Goal: Find specific page/section: Find specific page/section

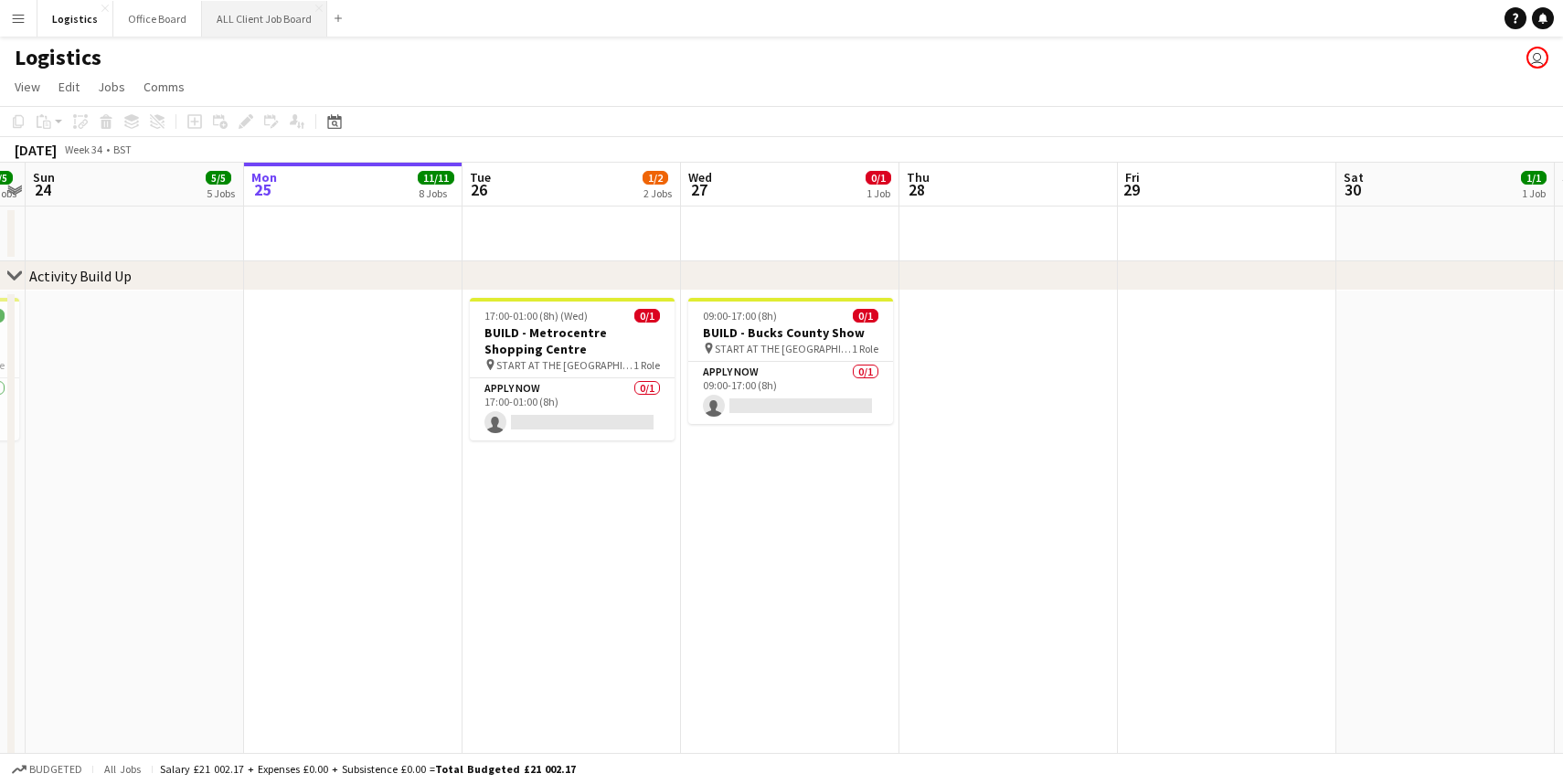
click at [282, 27] on button "ALL Client Job Board Close" at bounding box center [265, 18] width 125 height 36
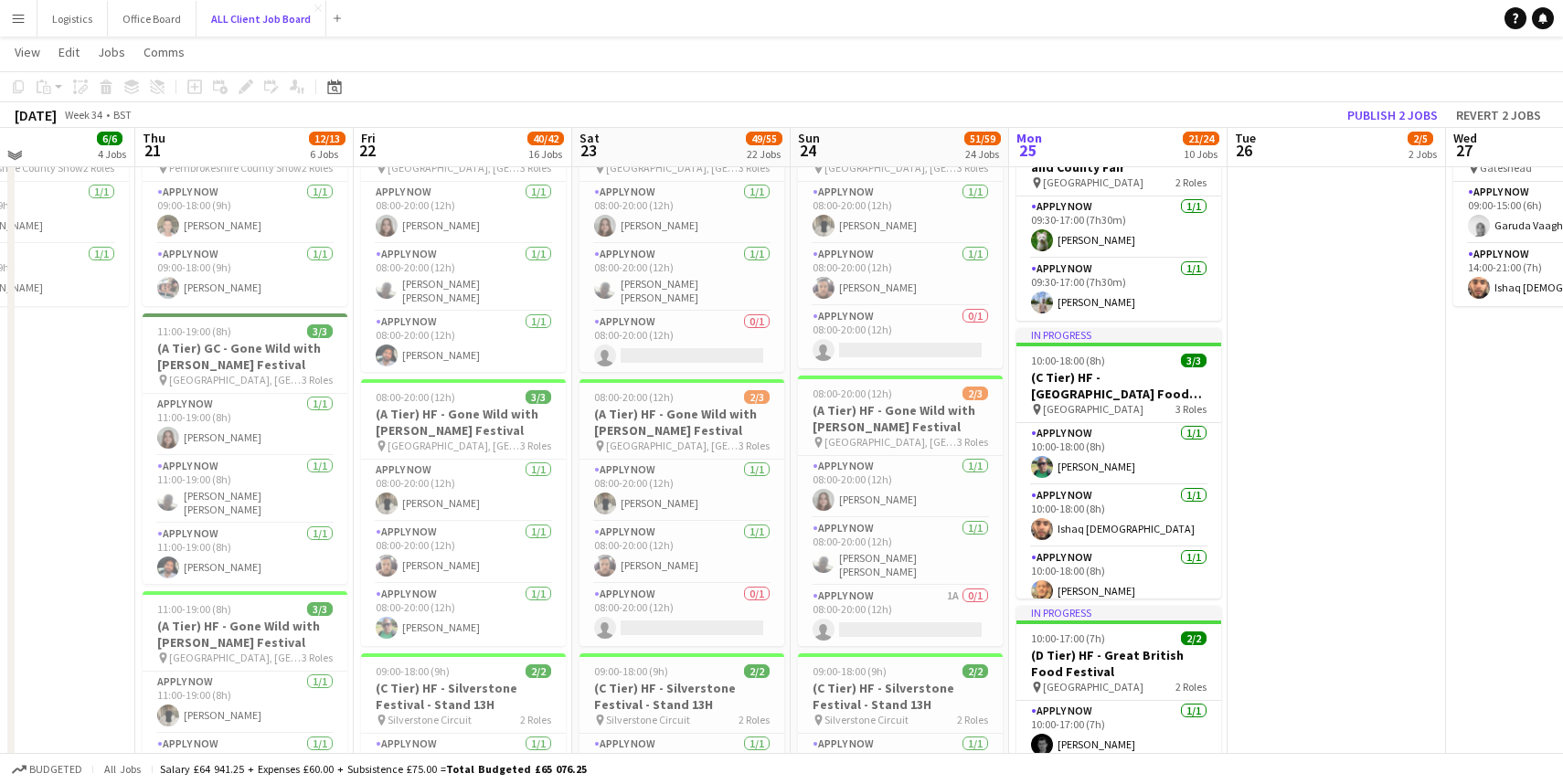
scroll to position [385, 0]
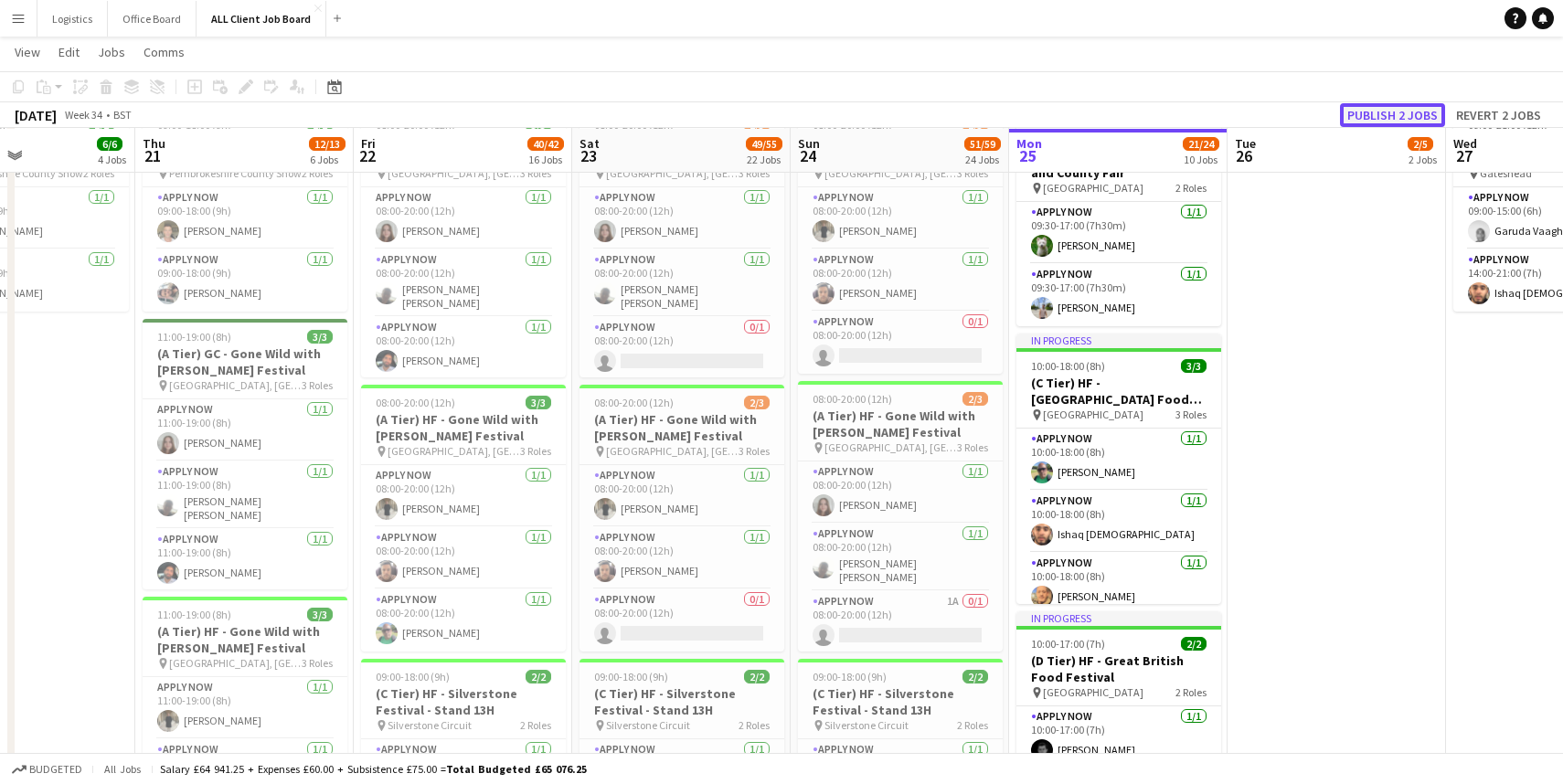
click at [1396, 115] on button "Publish 2 jobs" at bounding box center [1392, 115] width 105 height 24
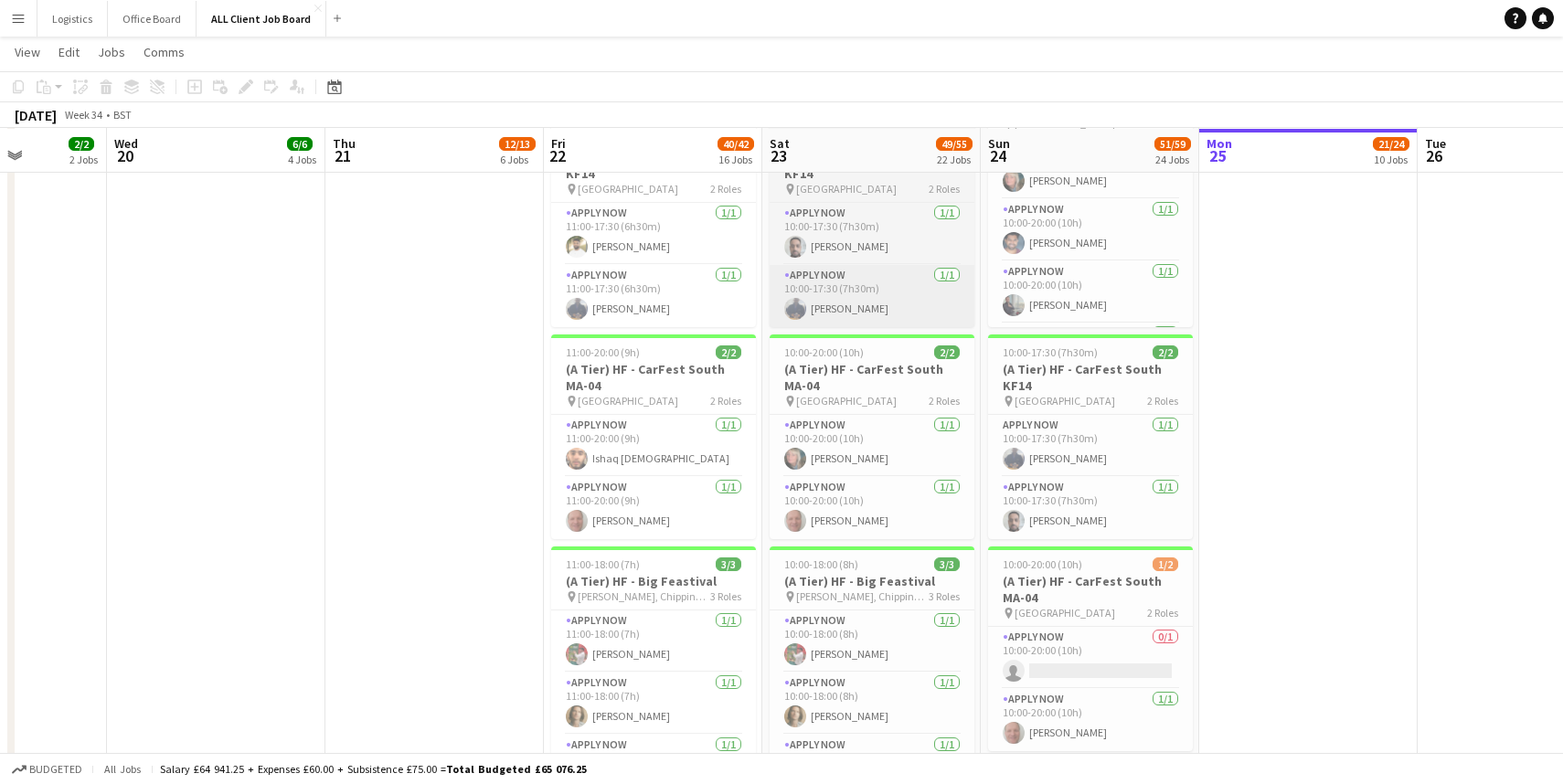
scroll to position [2184, 0]
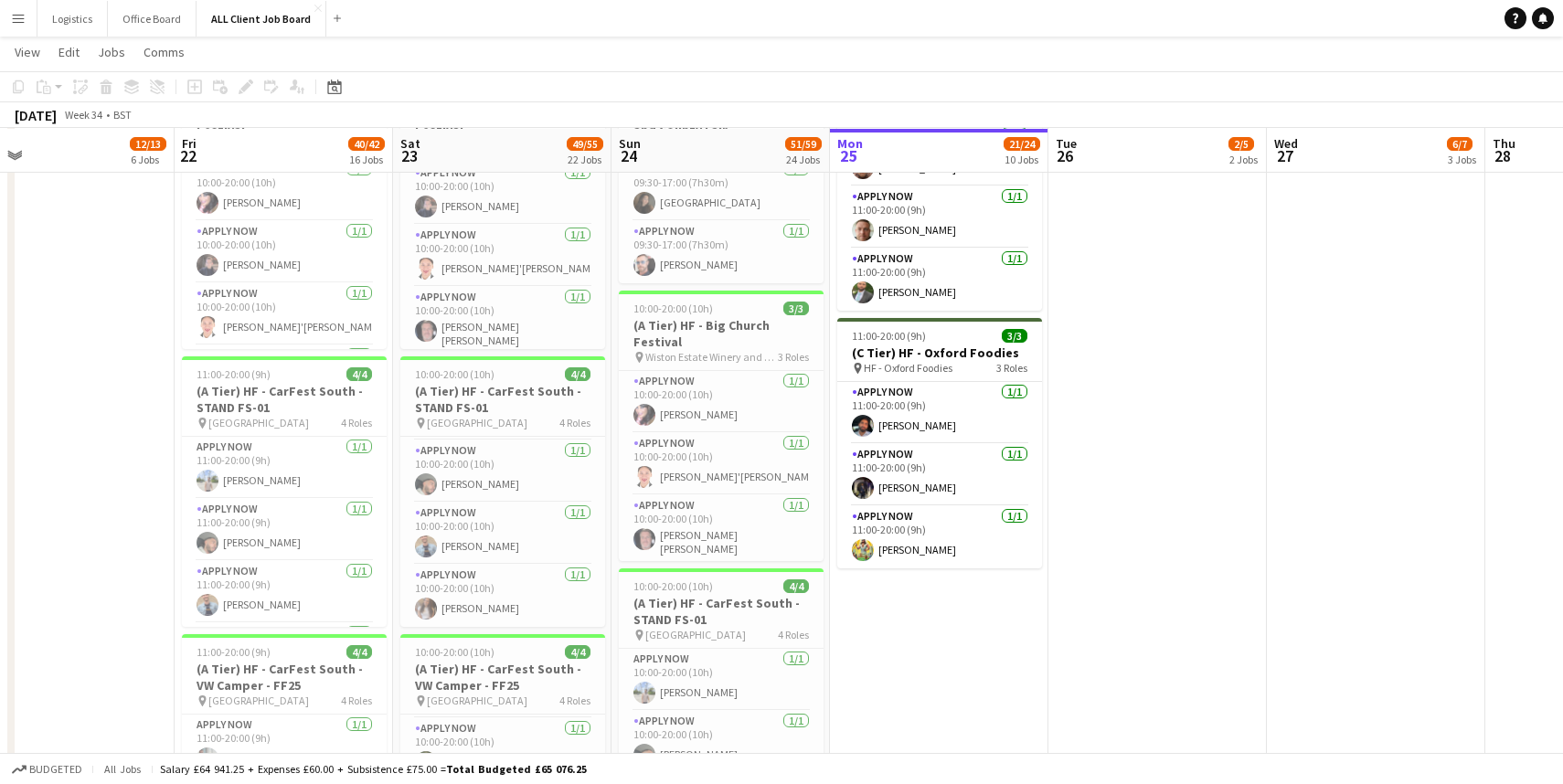
scroll to position [1472, 0]
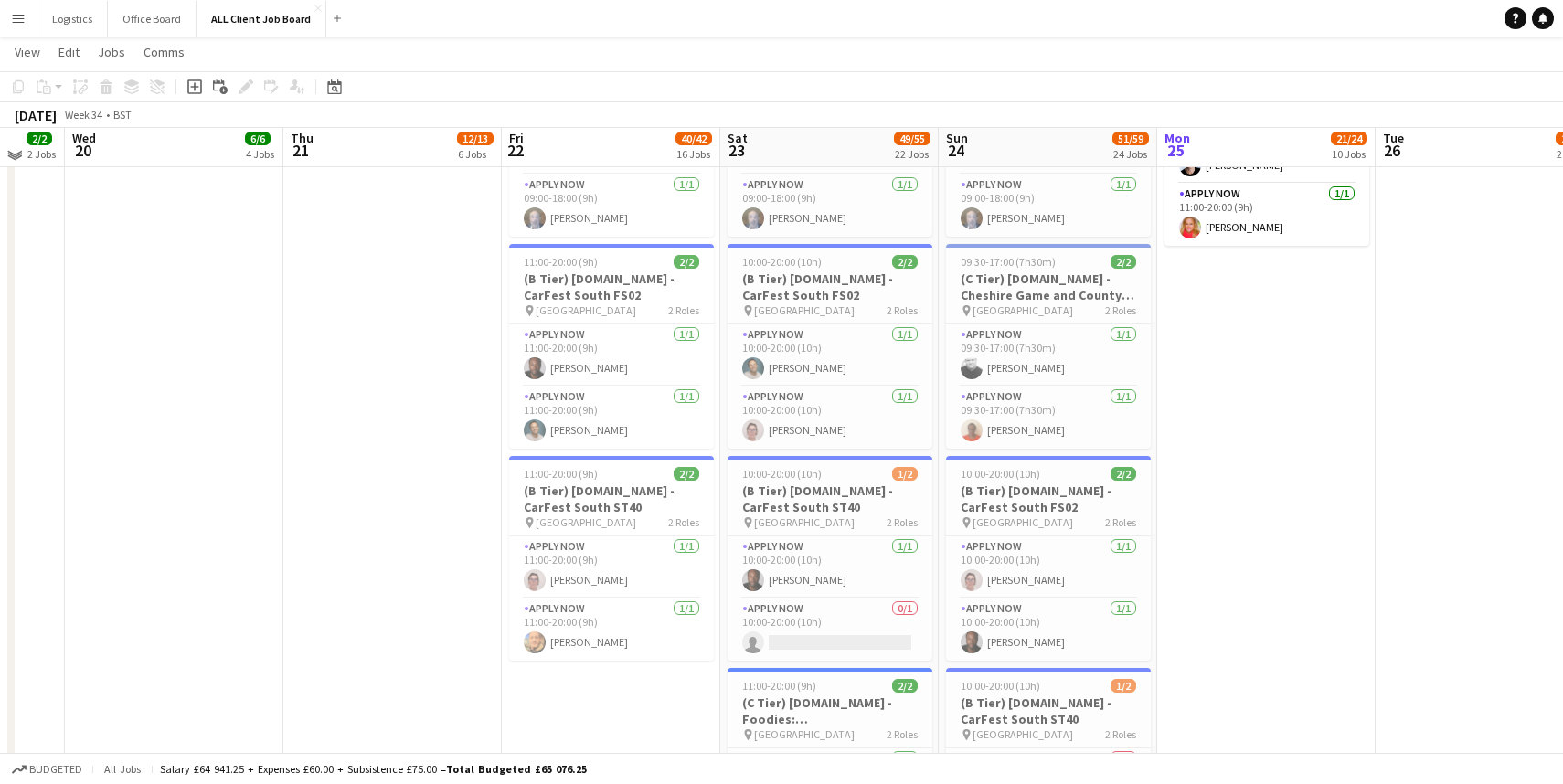
scroll to position [5652, 0]
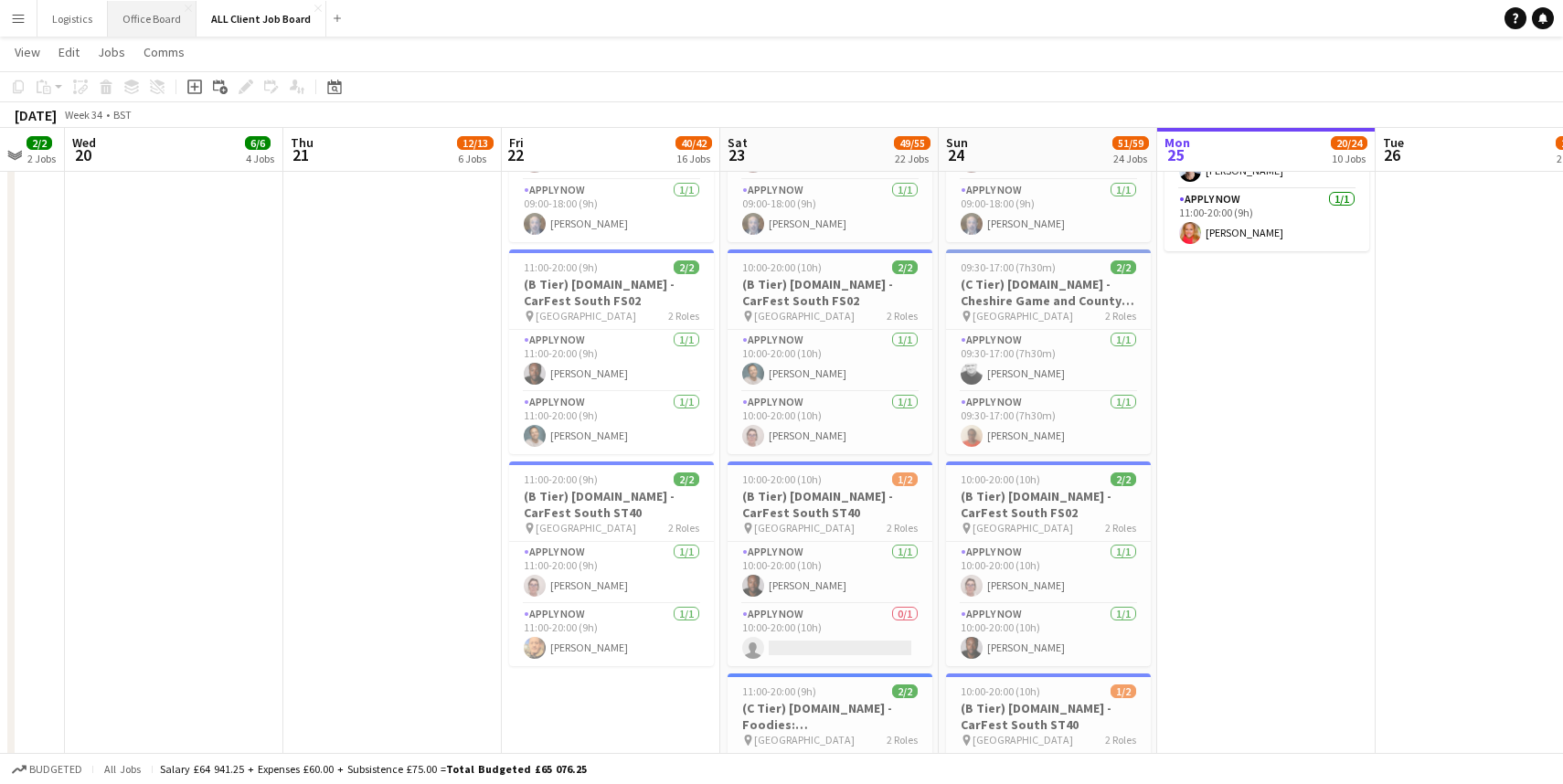
click at [141, 16] on button "Office Board Close" at bounding box center [152, 18] width 89 height 36
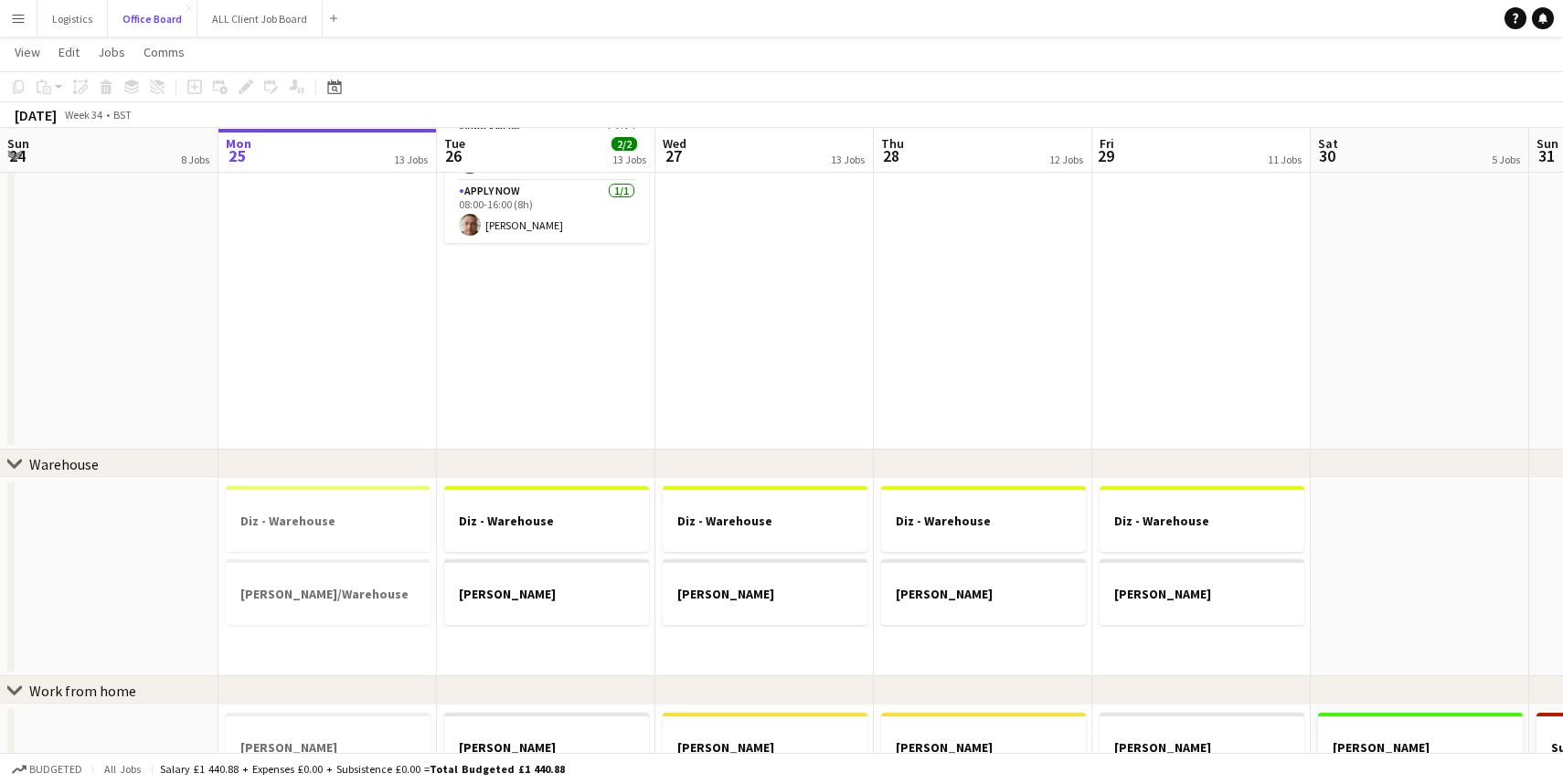
scroll to position [454, 0]
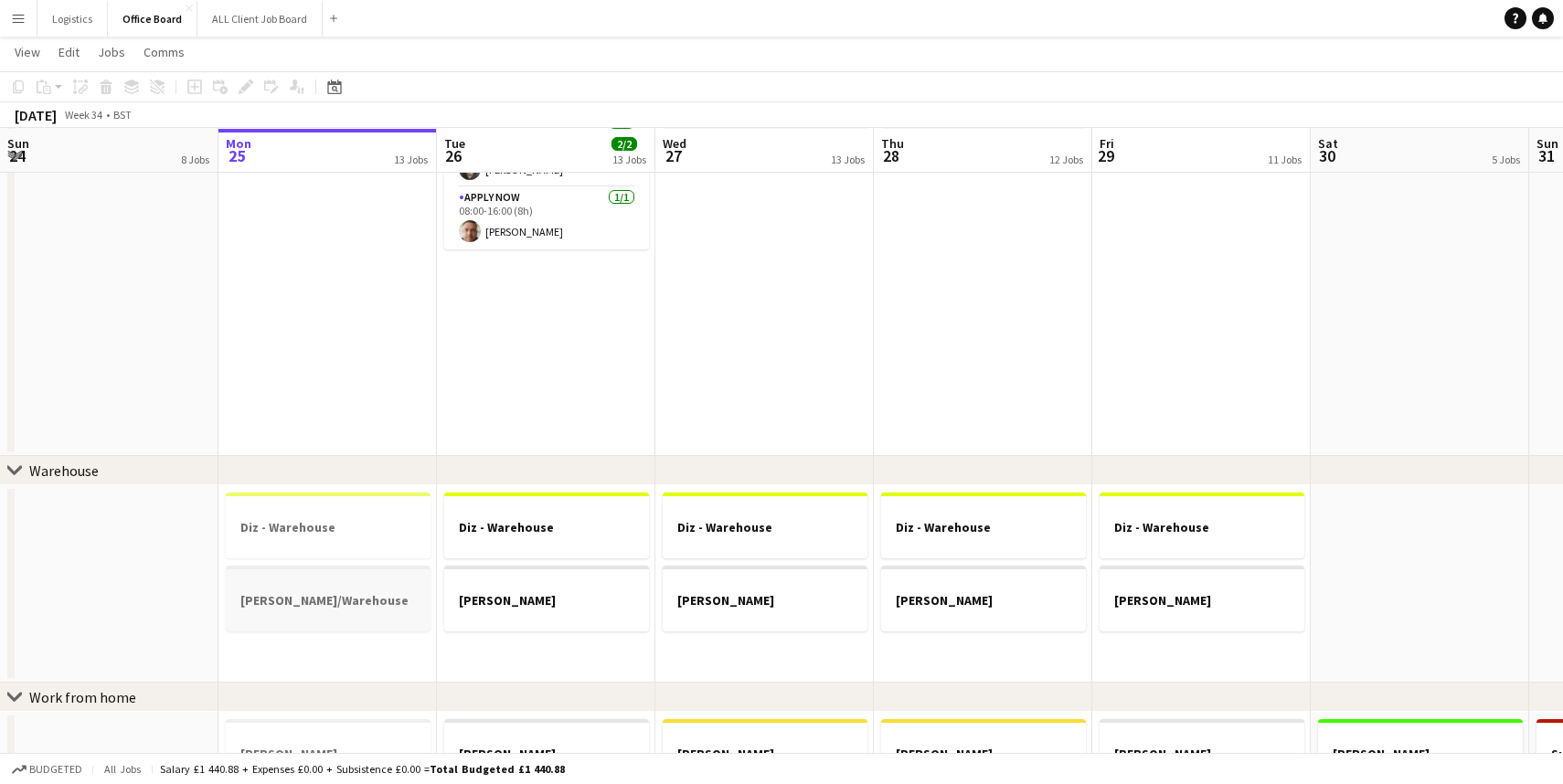
click at [361, 606] on h3 "[PERSON_NAME]/Warehouse" at bounding box center [328, 600] width 205 height 17
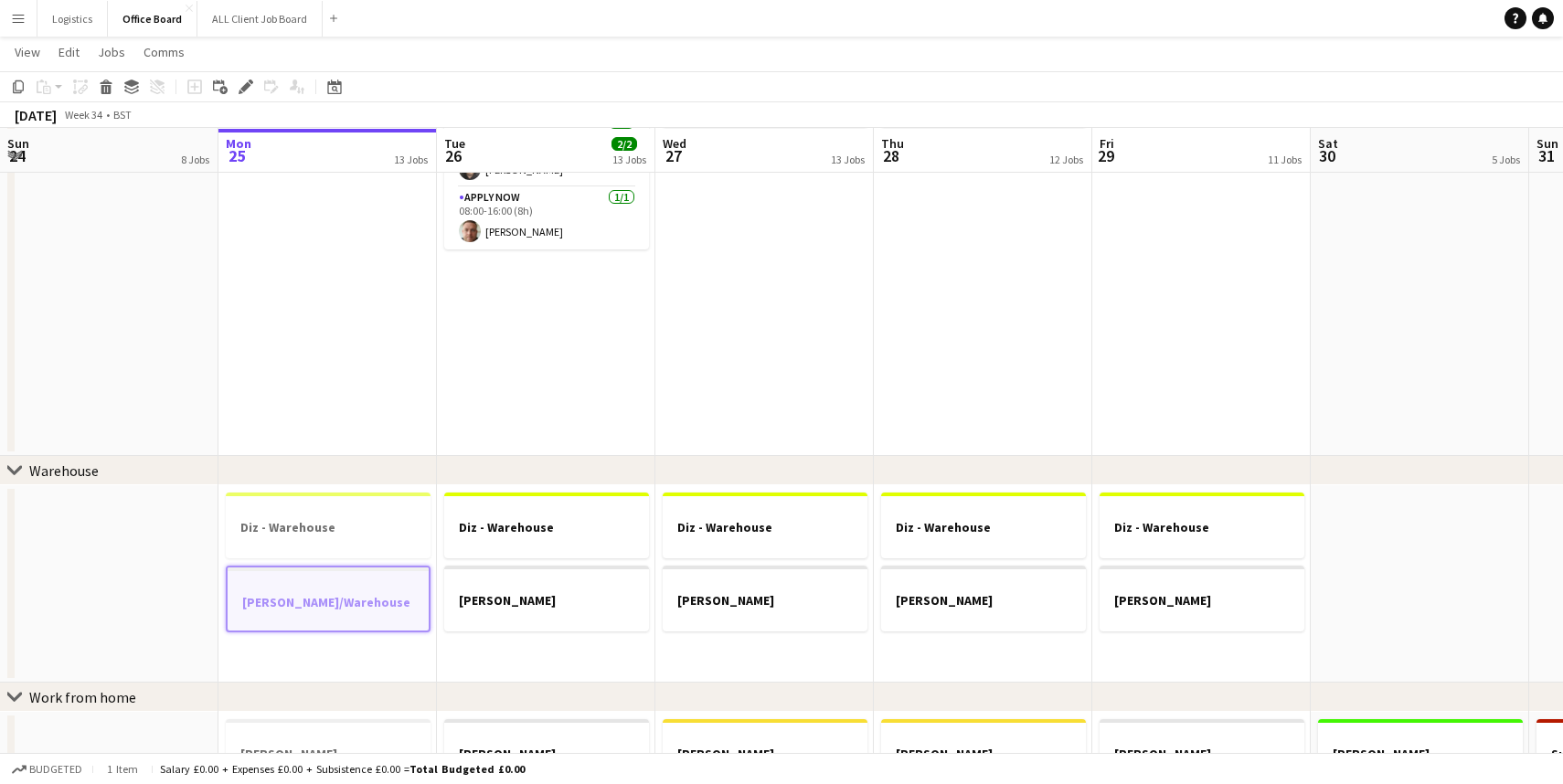
click at [77, 541] on app-date-cell at bounding box center [109, 584] width 219 height 197
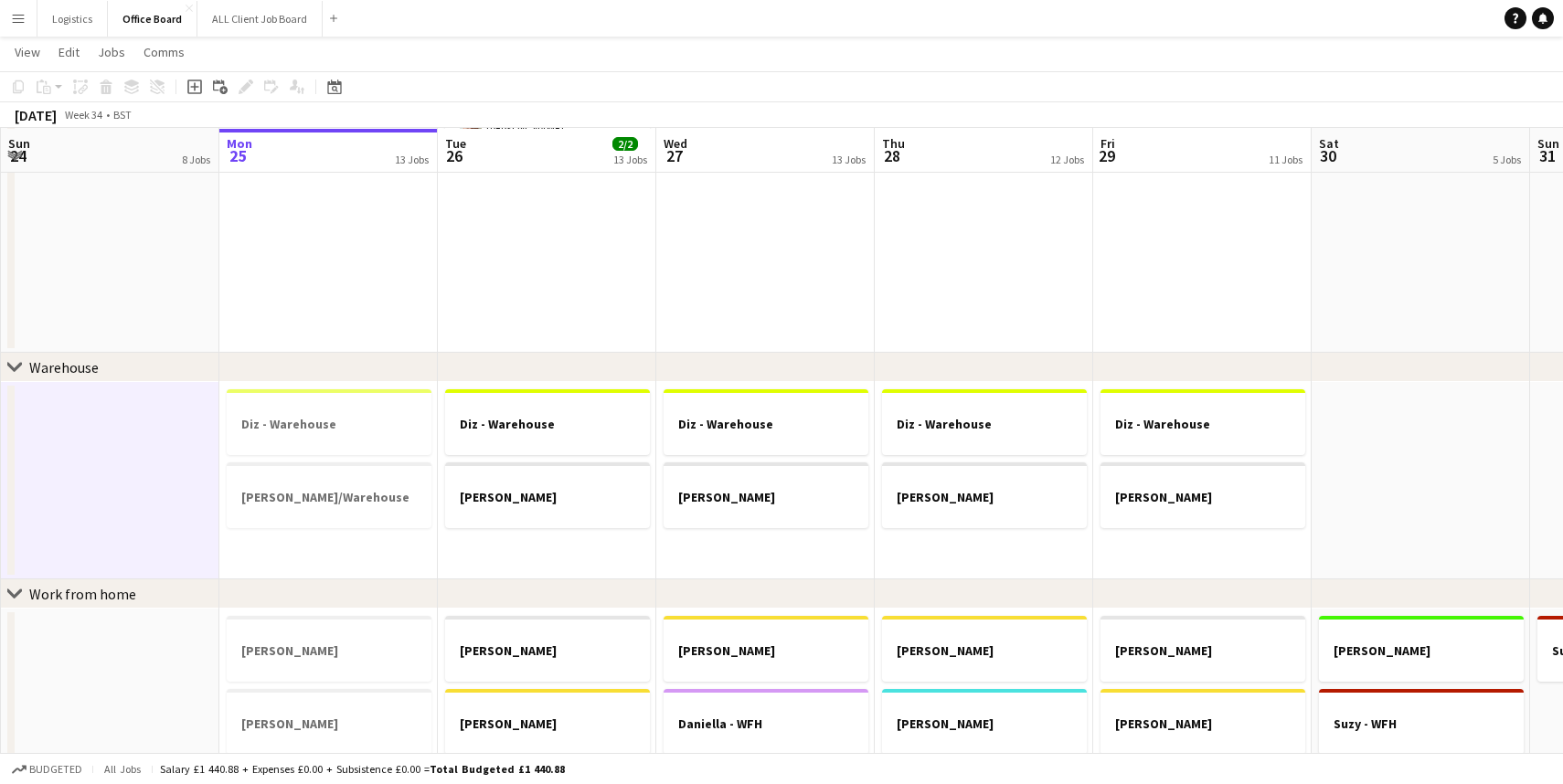
scroll to position [552, 0]
